Goal: Information Seeking & Learning: Compare options

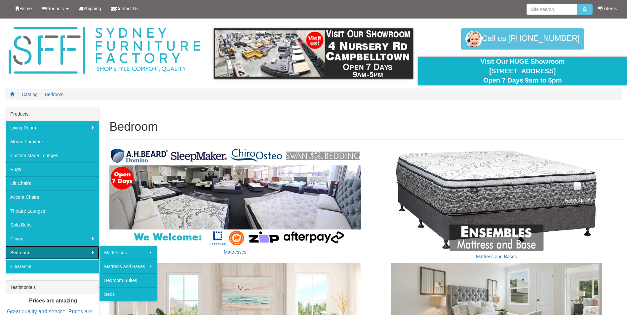
click at [29, 250] on link "Bedroom" at bounding box center [52, 253] width 94 height 14
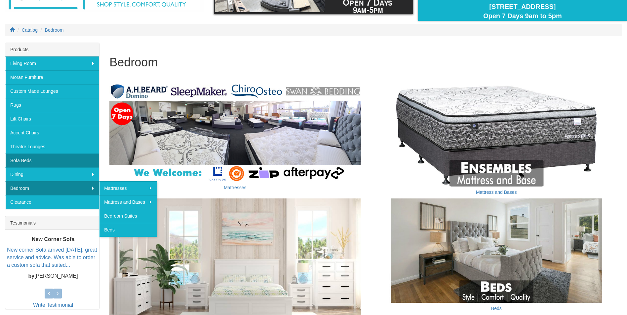
scroll to position [66, 0]
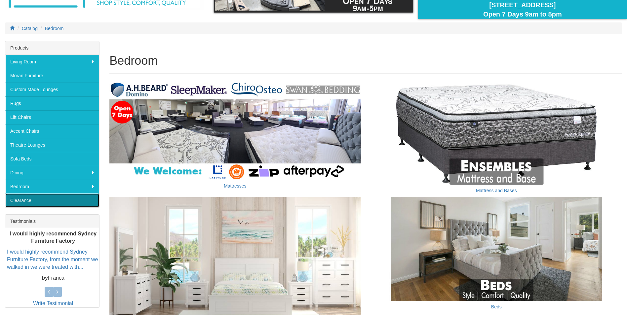
click at [19, 202] on link "Clearance" at bounding box center [52, 201] width 94 height 14
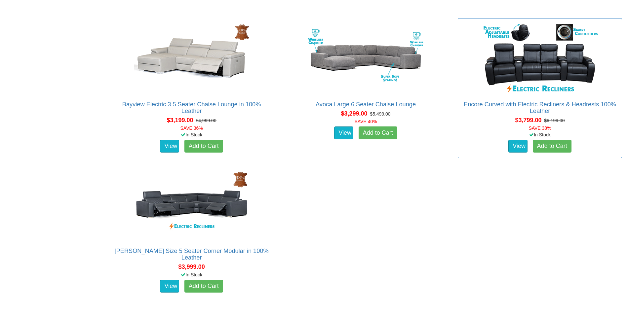
scroll to position [561, 0]
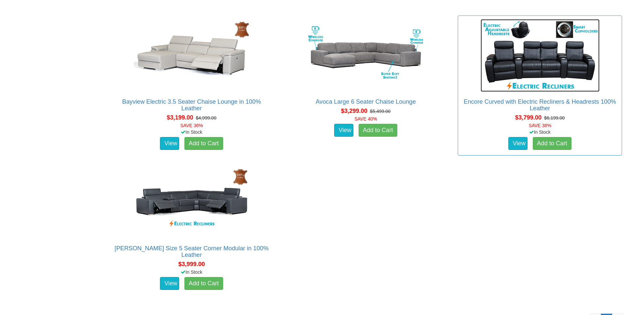
click at [544, 65] on img at bounding box center [539, 55] width 119 height 73
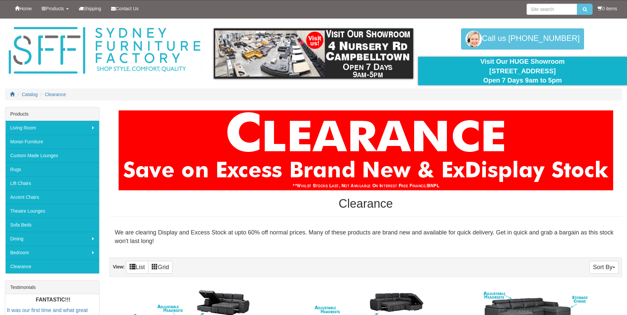
scroll to position [561, 0]
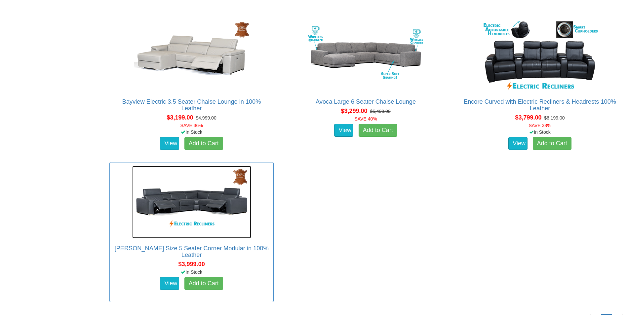
click at [216, 205] on img at bounding box center [191, 202] width 119 height 73
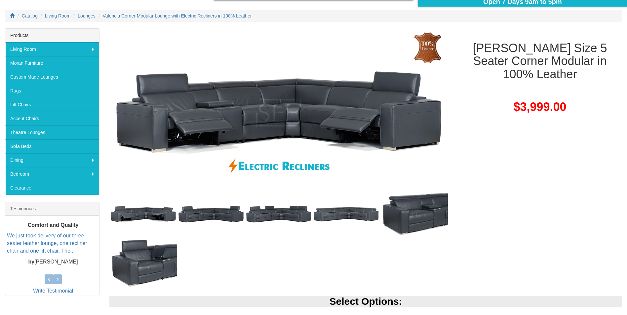
scroll to position [99, 0]
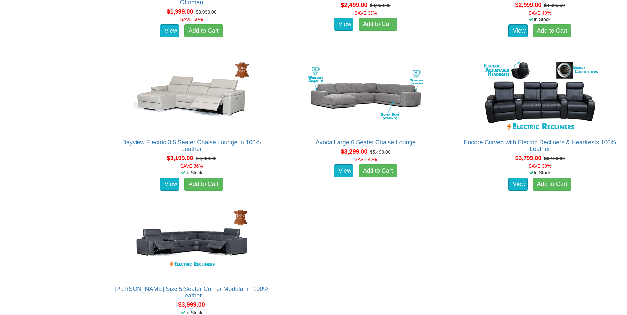
scroll to position [476, 0]
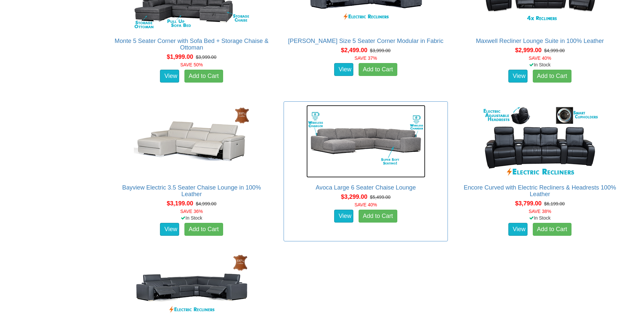
click at [377, 147] on img at bounding box center [365, 141] width 119 height 73
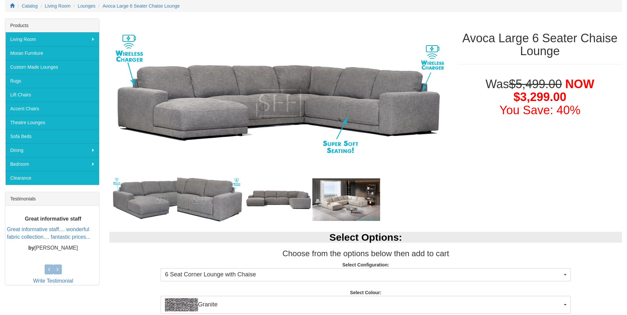
scroll to position [99, 0]
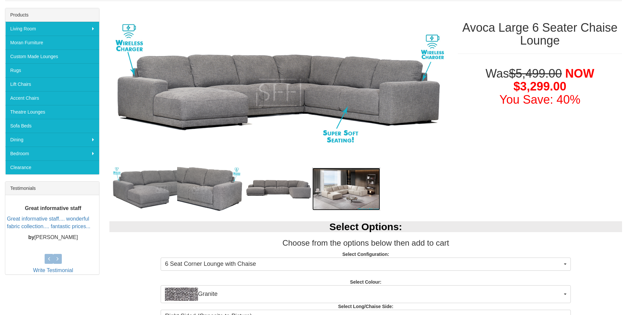
click at [341, 194] on img at bounding box center [346, 189] width 68 height 43
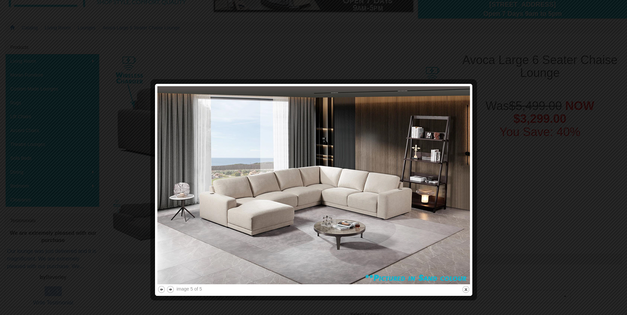
scroll to position [0, 0]
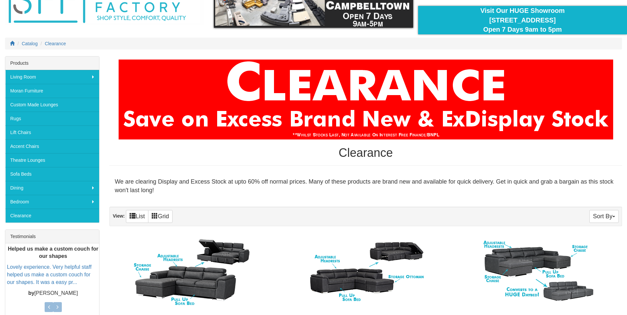
scroll to position [13, 0]
